Goal: Book appointment/travel/reservation

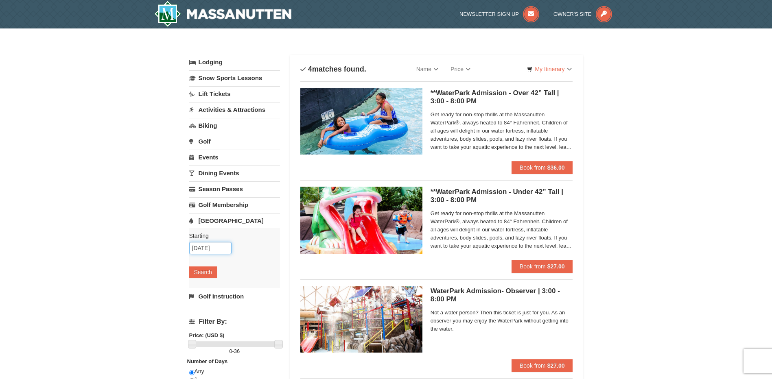
click at [218, 250] on input "[DATE]" at bounding box center [210, 248] width 42 height 12
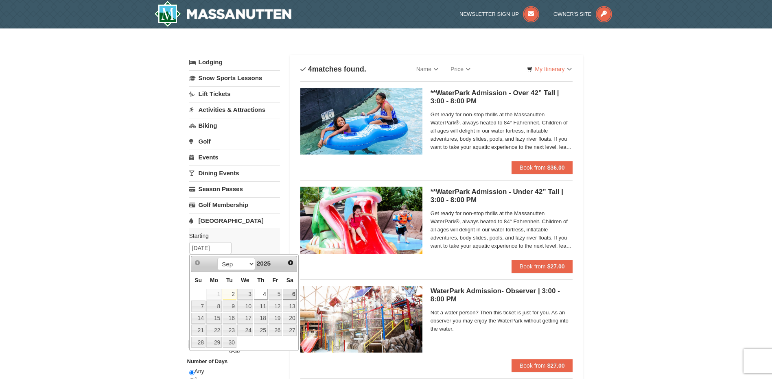
click at [290, 294] on link "6" at bounding box center [290, 294] width 14 height 11
type input "[DATE]"
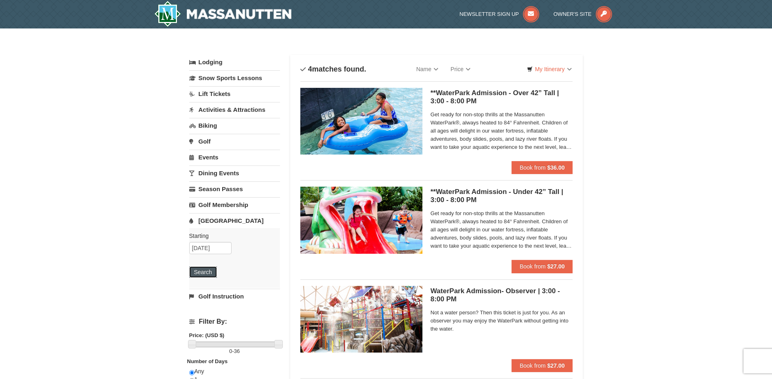
click at [191, 269] on button "Search" at bounding box center [203, 271] width 28 height 11
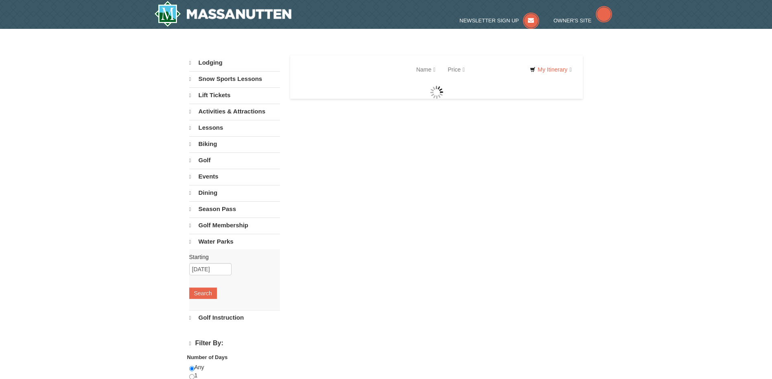
select select "9"
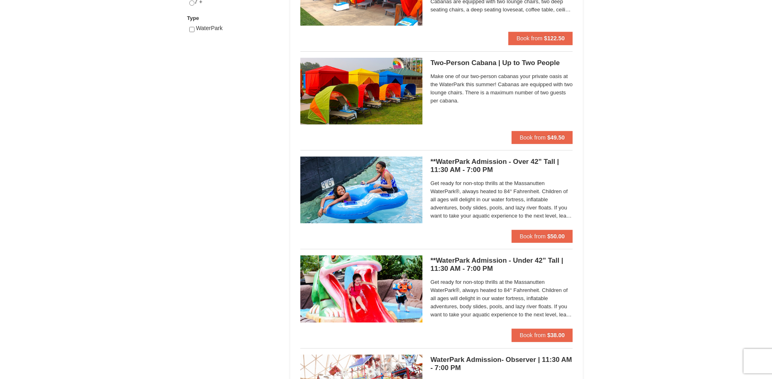
scroll to position [416, 0]
